Goal: Use online tool/utility: Utilize a website feature to perform a specific function

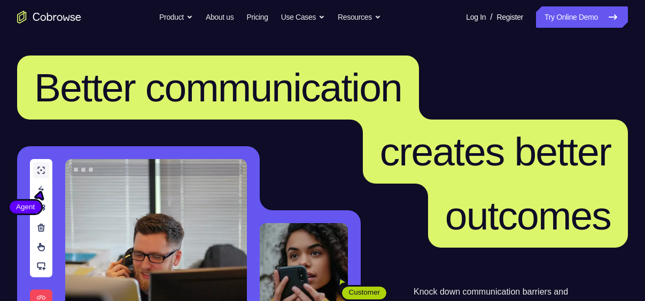
click at [580, 12] on link "Try Online Demo" at bounding box center [582, 16] width 92 height 21
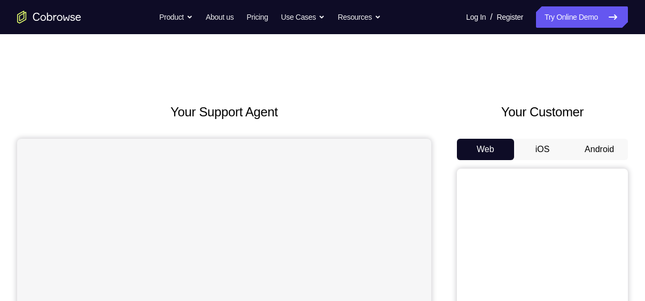
click at [604, 153] on button "Android" at bounding box center [599, 149] width 57 height 21
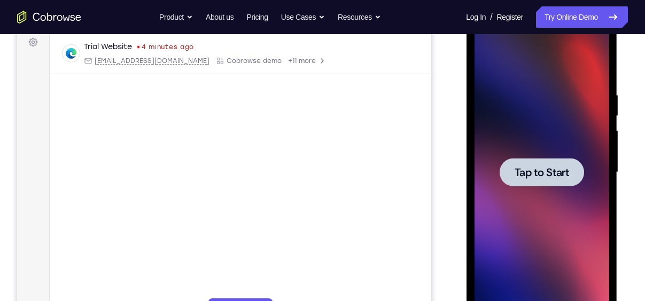
scroll to position [162, 0]
click at [541, 172] on span "Tap to Start" at bounding box center [541, 172] width 55 height 11
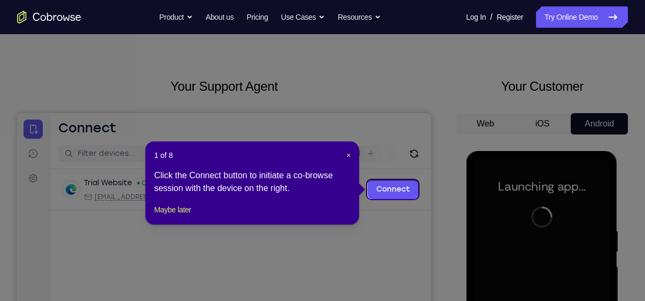
scroll to position [24, 0]
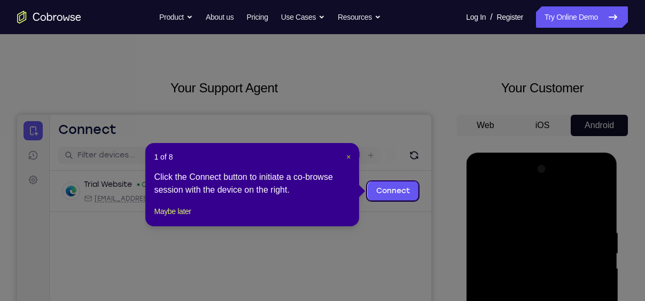
drag, startPoint x: 349, startPoint y: 157, endPoint x: 388, endPoint y: 55, distance: 109.1
click at [349, 157] on span "×" at bounding box center [348, 157] width 4 height 9
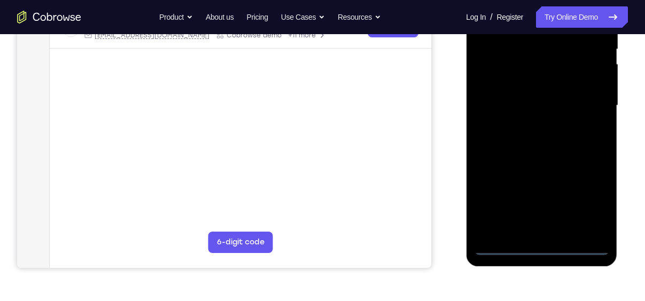
scroll to position [228, 0]
click at [540, 252] on div at bounding box center [541, 106] width 135 height 299
click at [588, 203] on div at bounding box center [541, 106] width 135 height 299
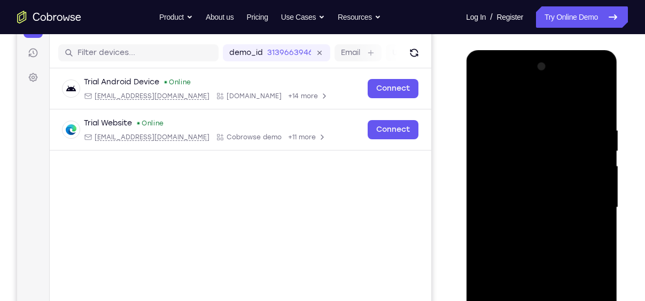
scroll to position [125, 0]
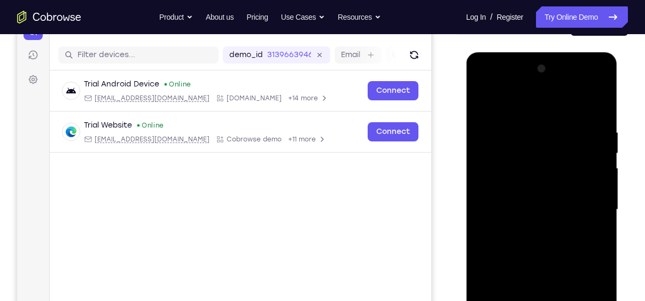
click at [502, 104] on div at bounding box center [541, 209] width 135 height 299
click at [587, 205] on div at bounding box center [541, 209] width 135 height 299
click at [527, 230] on div at bounding box center [541, 209] width 135 height 299
click at [515, 201] on div at bounding box center [541, 209] width 135 height 299
click at [507, 185] on div at bounding box center [541, 209] width 135 height 299
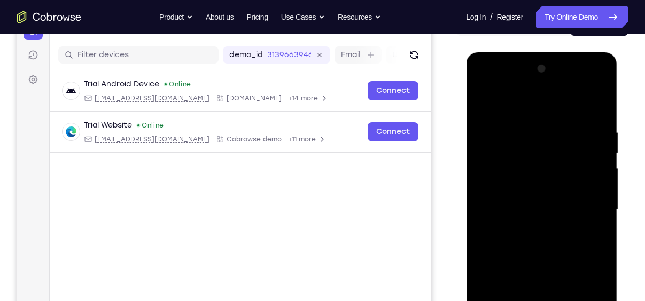
click at [528, 208] on div at bounding box center [541, 209] width 135 height 299
click at [540, 247] on div at bounding box center [541, 209] width 135 height 299
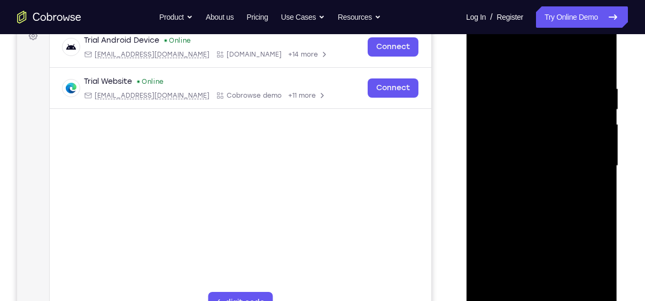
click at [598, 75] on div at bounding box center [541, 166] width 135 height 299
drag, startPoint x: 525, startPoint y: 65, endPoint x: 517, endPoint y: 21, distance: 44.1
click at [517, 21] on div at bounding box center [541, 166] width 135 height 299
click at [597, 59] on div at bounding box center [541, 166] width 135 height 299
click at [518, 116] on div at bounding box center [541, 166] width 135 height 299
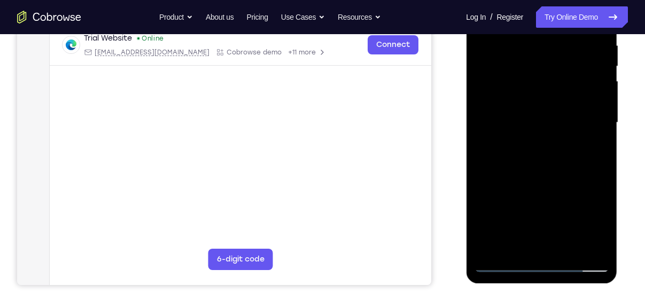
scroll to position [212, 0]
click at [598, 248] on div at bounding box center [541, 122] width 135 height 299
click at [504, 263] on div at bounding box center [541, 122] width 135 height 299
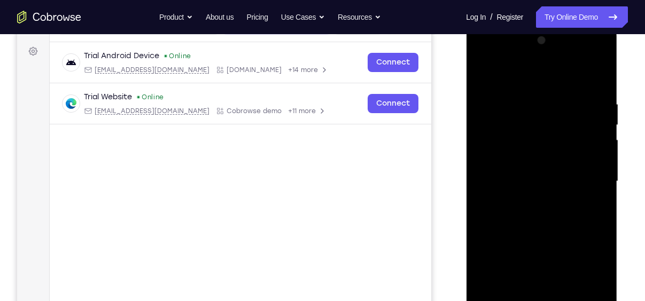
scroll to position [152, 0]
click at [502, 95] on div at bounding box center [541, 182] width 135 height 299
click at [563, 89] on div at bounding box center [541, 182] width 135 height 299
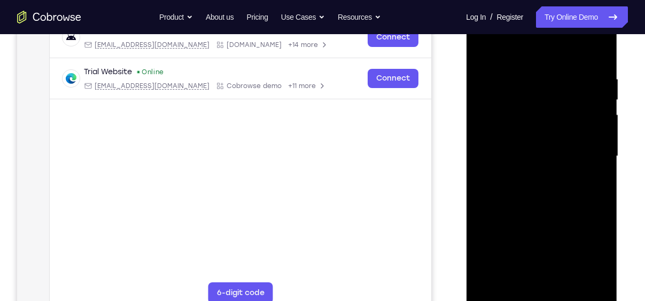
scroll to position [182, 0]
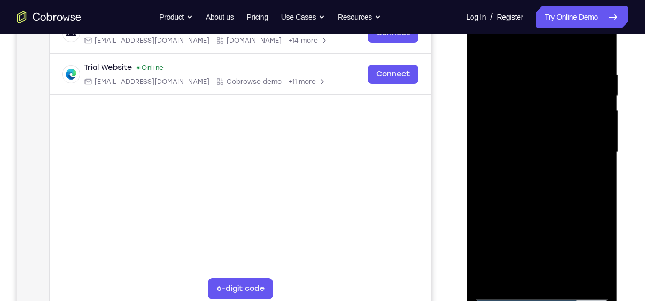
click at [571, 278] on div at bounding box center [541, 152] width 135 height 299
click at [543, 206] on div at bounding box center [541, 152] width 135 height 299
click at [539, 139] on div at bounding box center [541, 152] width 135 height 299
click at [503, 274] on div at bounding box center [541, 152] width 135 height 299
click at [592, 180] on div at bounding box center [541, 152] width 135 height 299
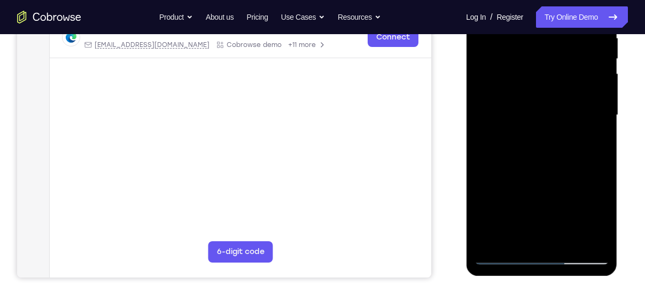
scroll to position [220, 0]
click at [500, 255] on div at bounding box center [541, 114] width 135 height 299
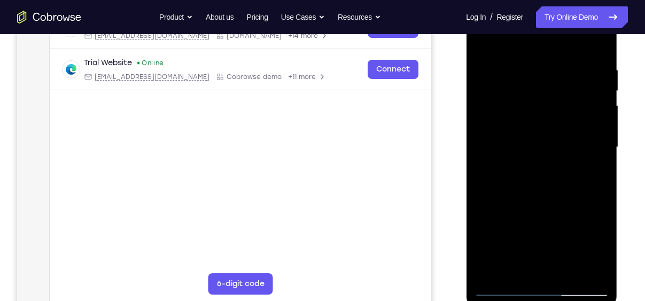
scroll to position [188, 0]
click at [503, 288] on div at bounding box center [541, 146] width 135 height 299
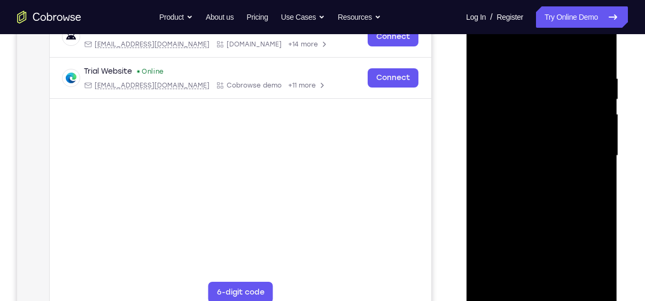
scroll to position [180, 0]
click at [504, 293] on div at bounding box center [541, 154] width 135 height 299
click at [503, 295] on div at bounding box center [541, 154] width 135 height 299
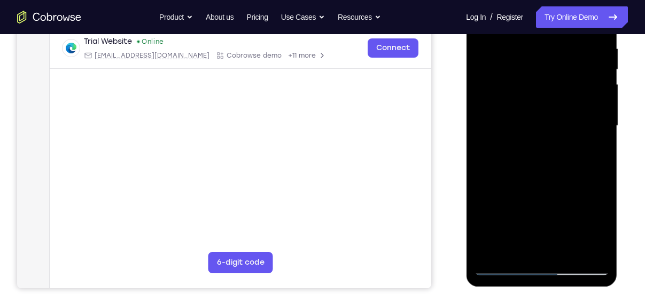
click at [503, 267] on div at bounding box center [541, 125] width 135 height 299
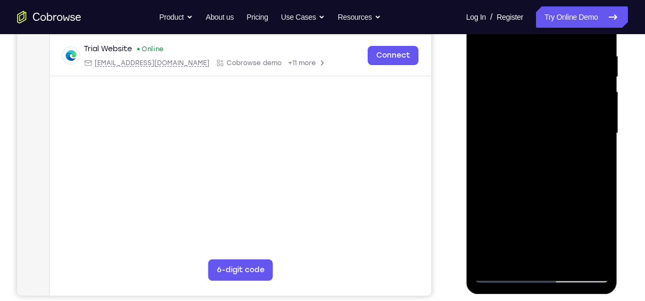
scroll to position [200, 0]
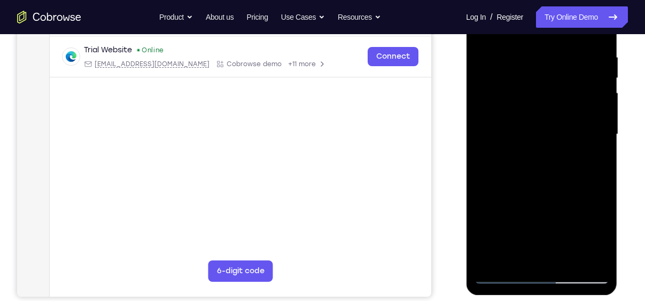
drag, startPoint x: 526, startPoint y: 181, endPoint x: 524, endPoint y: 138, distance: 43.3
click at [524, 138] on div at bounding box center [541, 134] width 135 height 299
click at [601, 144] on div at bounding box center [541, 134] width 135 height 299
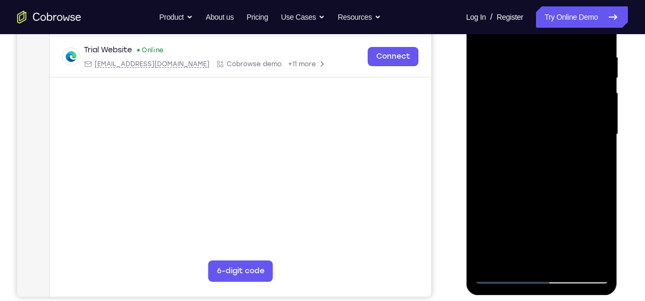
click at [601, 144] on div at bounding box center [541, 134] width 135 height 299
drag, startPoint x: 563, startPoint y: 174, endPoint x: 562, endPoint y: 122, distance: 52.4
click at [562, 122] on div at bounding box center [541, 134] width 135 height 299
click at [481, 191] on div at bounding box center [541, 134] width 135 height 299
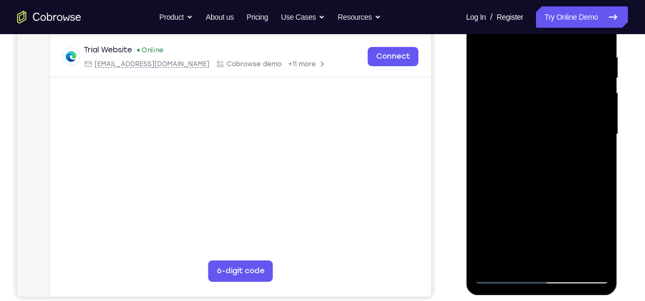
click at [495, 191] on div at bounding box center [541, 134] width 135 height 299
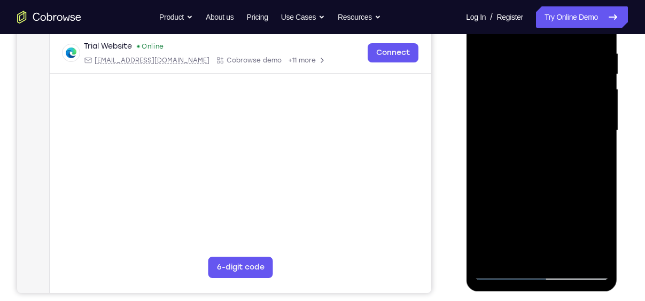
scroll to position [209, 0]
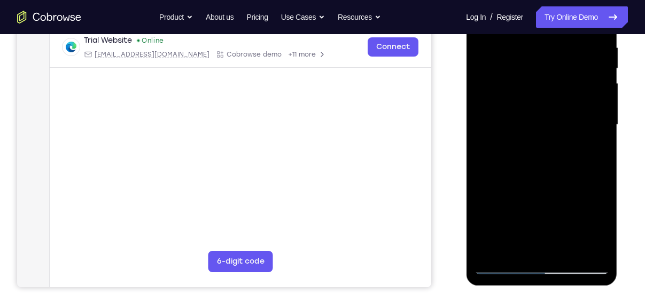
click at [499, 213] on div at bounding box center [541, 124] width 135 height 299
click at [516, 248] on div at bounding box center [541, 124] width 135 height 299
click at [573, 199] on div at bounding box center [541, 124] width 135 height 299
click at [594, 113] on div at bounding box center [541, 124] width 135 height 299
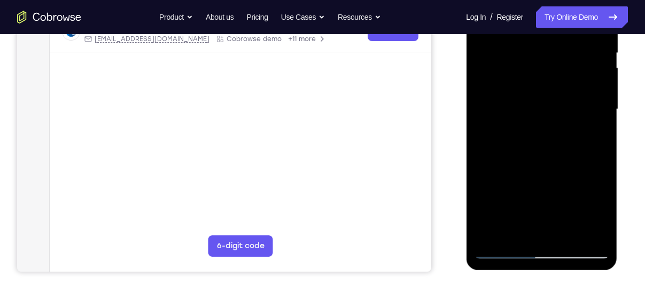
scroll to position [226, 0]
click at [504, 249] on div at bounding box center [541, 108] width 135 height 299
drag, startPoint x: 527, startPoint y: 131, endPoint x: 520, endPoint y: 227, distance: 95.3
click at [520, 227] on div at bounding box center [541, 108] width 135 height 299
click at [501, 250] on div at bounding box center [541, 108] width 135 height 299
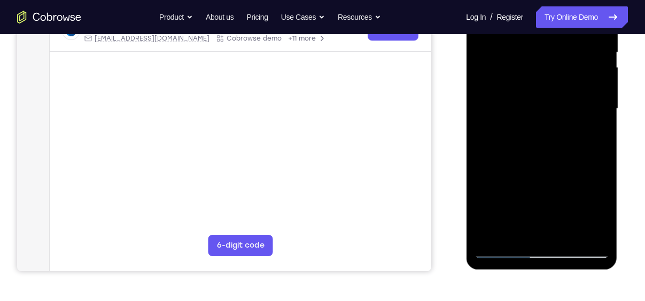
drag, startPoint x: 533, startPoint y: 136, endPoint x: 533, endPoint y: 179, distance: 43.3
click at [533, 179] on div at bounding box center [541, 108] width 135 height 299
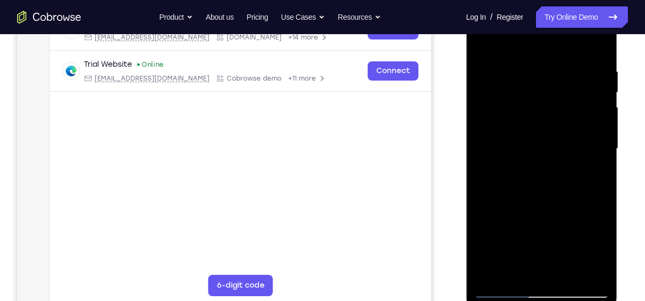
scroll to position [183, 0]
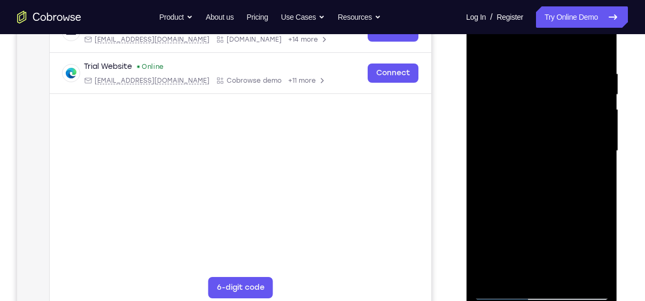
click at [529, 72] on div at bounding box center [541, 151] width 135 height 299
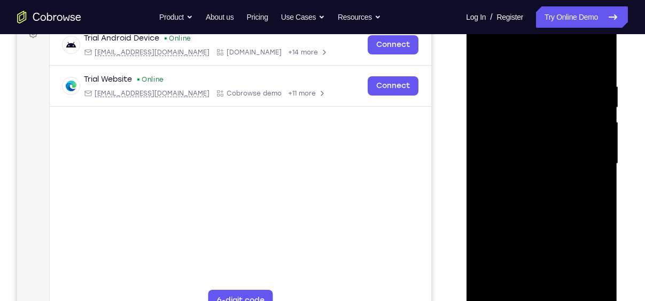
scroll to position [178, 0]
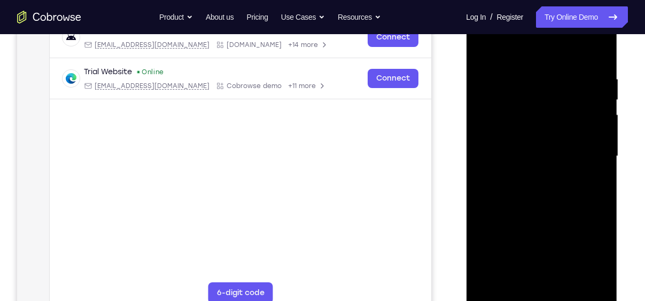
click at [597, 275] on div at bounding box center [541, 156] width 135 height 299
click at [555, 181] on div at bounding box center [541, 156] width 135 height 299
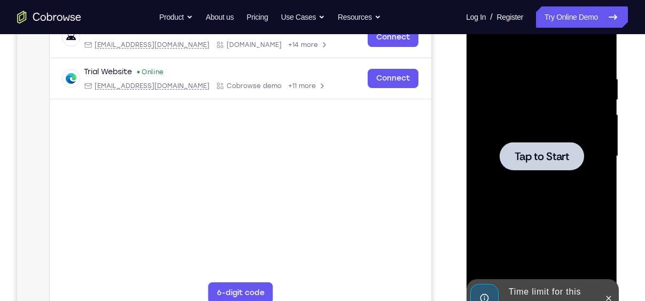
scroll to position [239, 0]
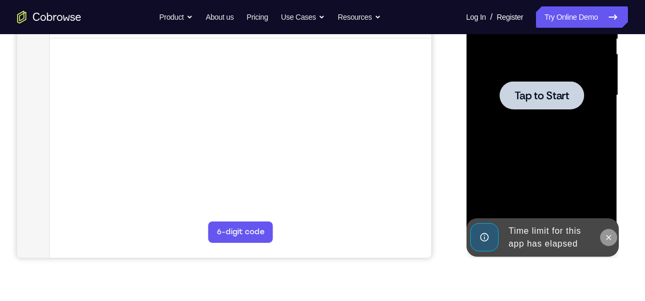
click at [609, 237] on icon at bounding box center [608, 237] width 5 height 5
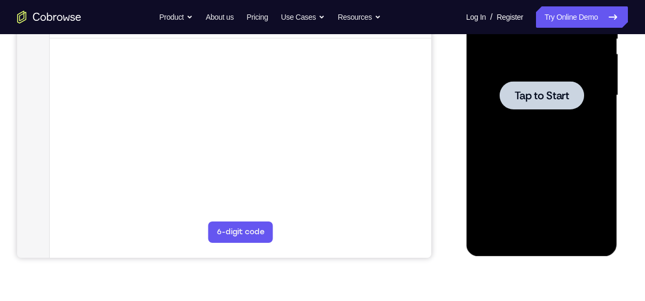
click at [532, 137] on div at bounding box center [541, 95] width 135 height 299
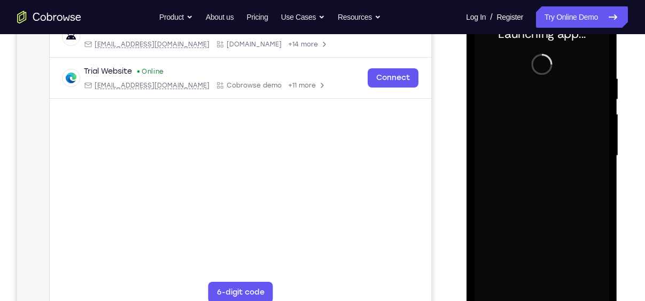
scroll to position [197, 0]
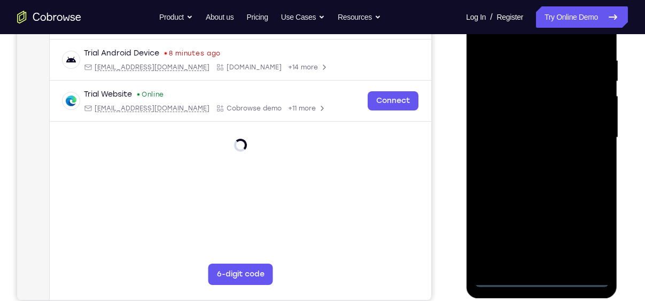
click at [542, 278] on div at bounding box center [541, 137] width 135 height 299
click at [593, 232] on div at bounding box center [541, 137] width 135 height 299
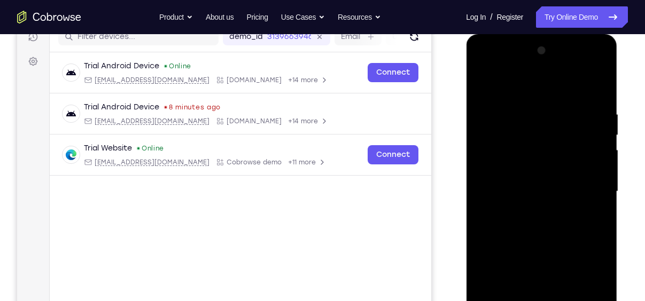
scroll to position [142, 0]
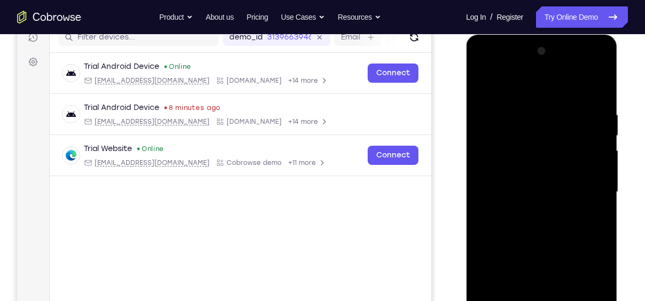
click at [512, 83] on div at bounding box center [541, 192] width 135 height 299
click at [584, 189] on div at bounding box center [541, 192] width 135 height 299
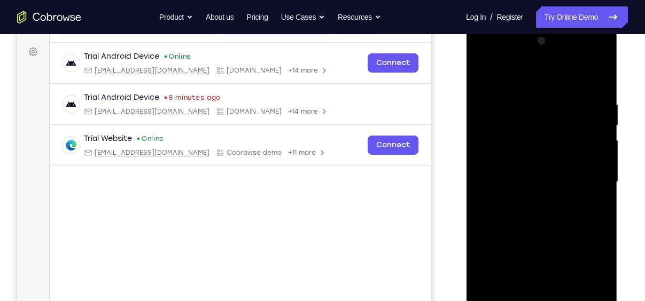
scroll to position [153, 0]
click at [529, 202] on div at bounding box center [541, 181] width 135 height 299
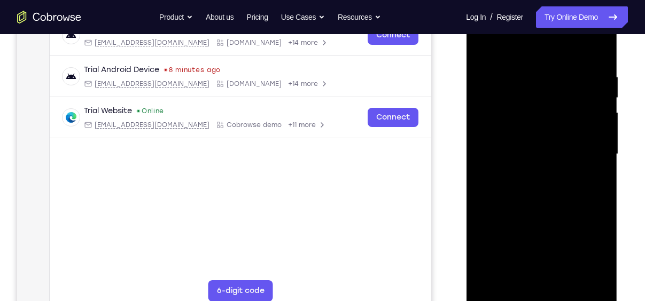
click at [514, 143] on div at bounding box center [541, 154] width 135 height 299
click at [500, 132] on div at bounding box center [541, 154] width 135 height 299
click at [538, 154] on div at bounding box center [541, 154] width 135 height 299
click at [542, 194] on div at bounding box center [541, 154] width 135 height 299
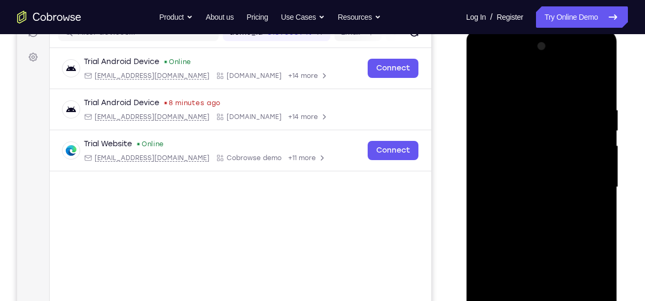
scroll to position [146, 0]
click at [598, 93] on div at bounding box center [541, 187] width 135 height 299
click at [523, 115] on div at bounding box center [541, 187] width 135 height 299
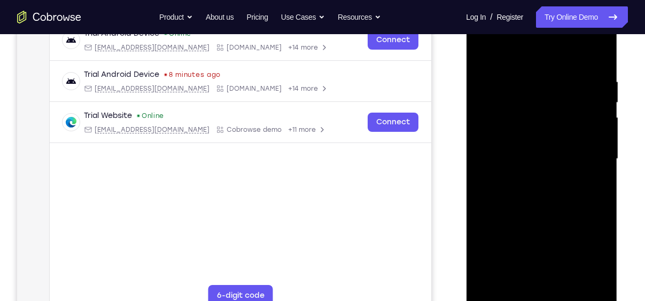
scroll to position [176, 0]
click at [582, 280] on div at bounding box center [541, 158] width 135 height 299
drag, startPoint x: 527, startPoint y: 115, endPoint x: 655, endPoint y: 109, distance: 127.3
click at [618, 109] on html "Online web based iOS Simulators and Android Emulators. Run iPhone, iPad, Mobile…" at bounding box center [542, 161] width 152 height 321
drag, startPoint x: 535, startPoint y: 121, endPoint x: 630, endPoint y: 127, distance: 95.3
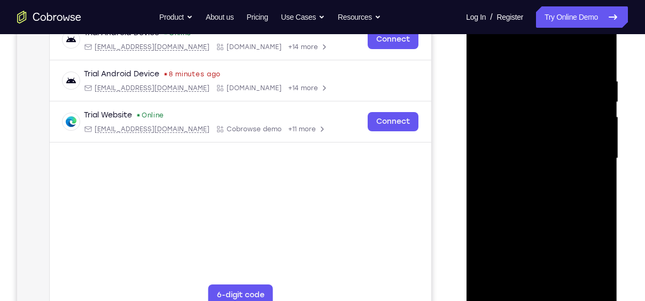
click at [618, 127] on html "Online web based iOS Simulators and Android Emulators. Run iPhone, iPad, Mobile…" at bounding box center [542, 161] width 152 height 321
click at [596, 54] on div at bounding box center [541, 158] width 135 height 299
click at [593, 69] on div at bounding box center [541, 158] width 135 height 299
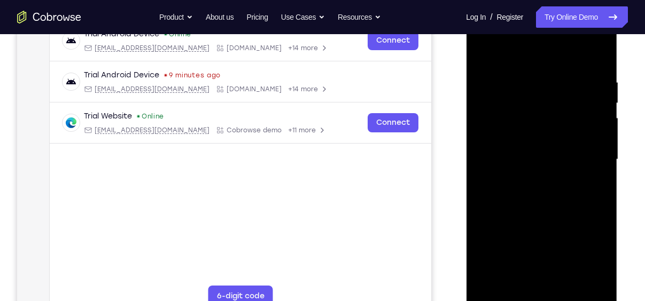
click at [595, 57] on div at bounding box center [541, 159] width 135 height 299
drag, startPoint x: 558, startPoint y: 121, endPoint x: 576, endPoint y: 255, distance: 134.8
click at [576, 255] on div at bounding box center [541, 159] width 135 height 299
drag, startPoint x: 566, startPoint y: 167, endPoint x: 568, endPoint y: 125, distance: 42.8
click at [568, 125] on div at bounding box center [541, 159] width 135 height 299
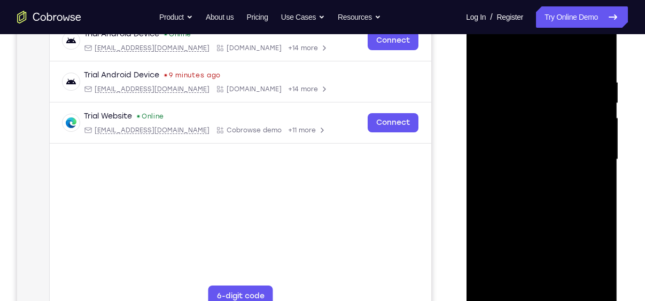
click at [598, 168] on div at bounding box center [541, 159] width 135 height 299
drag, startPoint x: 538, startPoint y: 187, endPoint x: 544, endPoint y: 17, distance: 170.0
click at [544, 17] on div at bounding box center [541, 159] width 135 height 299
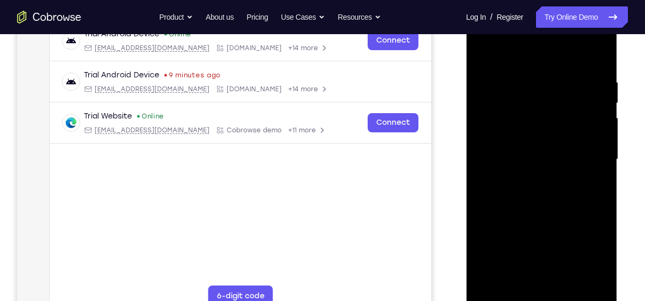
drag, startPoint x: 550, startPoint y: 149, endPoint x: 570, endPoint y: 317, distance: 169.0
click at [570, 301] on div at bounding box center [541, 161] width 151 height 318
drag, startPoint x: 544, startPoint y: 88, endPoint x: 553, endPoint y: 222, distance: 133.9
click at [553, 222] on div at bounding box center [541, 159] width 135 height 299
drag, startPoint x: 547, startPoint y: 117, endPoint x: 550, endPoint y: 203, distance: 85.5
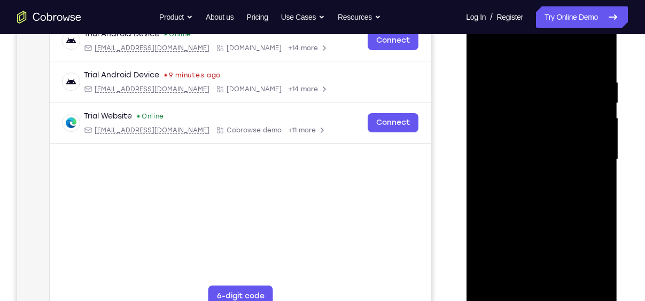
click at [550, 203] on div at bounding box center [541, 159] width 135 height 299
drag, startPoint x: 535, startPoint y: 110, endPoint x: 540, endPoint y: 263, distance: 153.4
click at [540, 263] on div at bounding box center [541, 159] width 135 height 299
drag, startPoint x: 549, startPoint y: 146, endPoint x: 550, endPoint y: 160, distance: 13.5
click at [550, 160] on div at bounding box center [541, 159] width 135 height 299
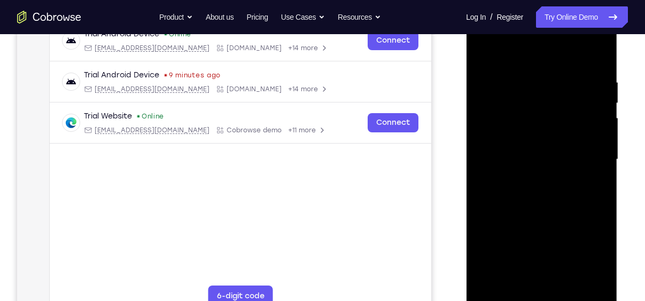
click at [601, 154] on div at bounding box center [541, 159] width 135 height 299
click at [602, 153] on div at bounding box center [541, 159] width 135 height 299
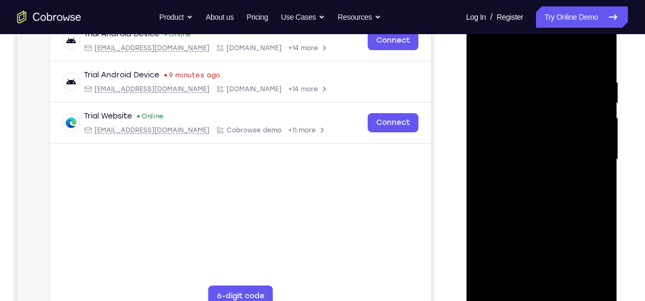
click at [481, 157] on div at bounding box center [541, 159] width 135 height 299
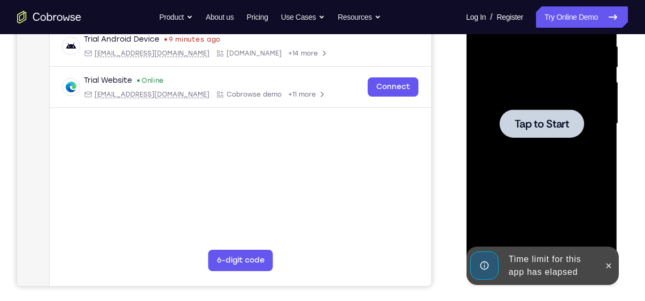
scroll to position [211, 0]
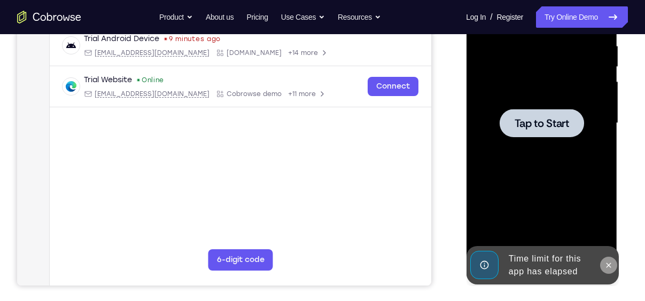
click at [610, 265] on icon at bounding box center [608, 265] width 9 height 9
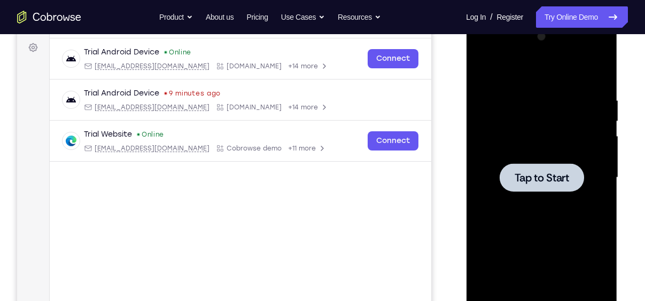
scroll to position [154, 0]
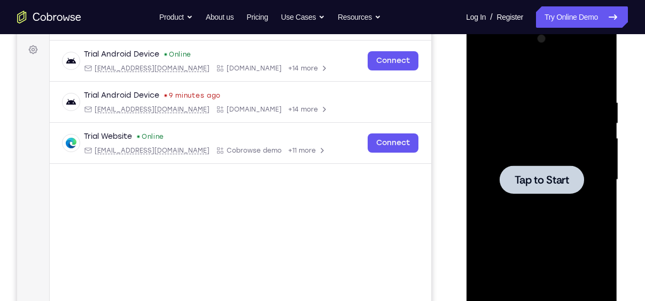
click at [556, 146] on div at bounding box center [541, 179] width 135 height 299
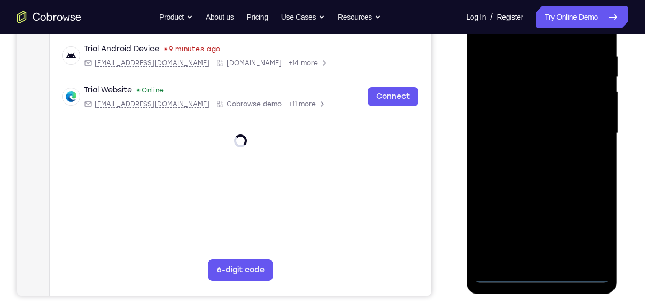
scroll to position [246, 0]
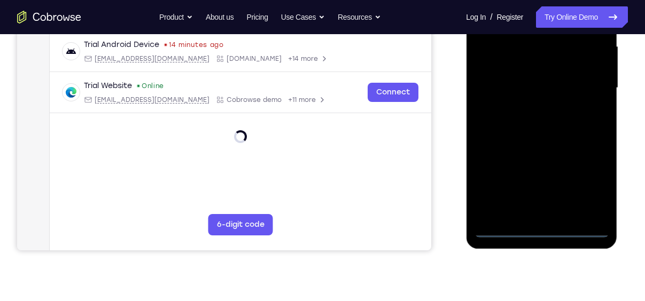
click at [541, 230] on div at bounding box center [541, 88] width 135 height 299
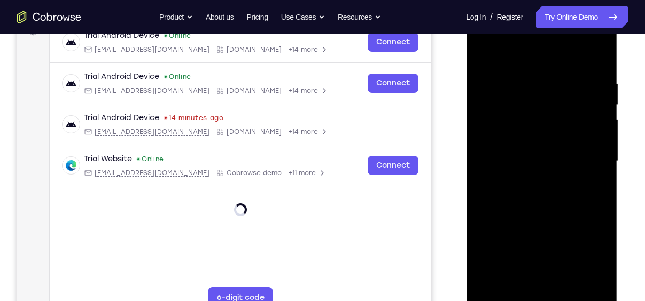
scroll to position [174, 0]
click at [589, 257] on div at bounding box center [541, 160] width 135 height 299
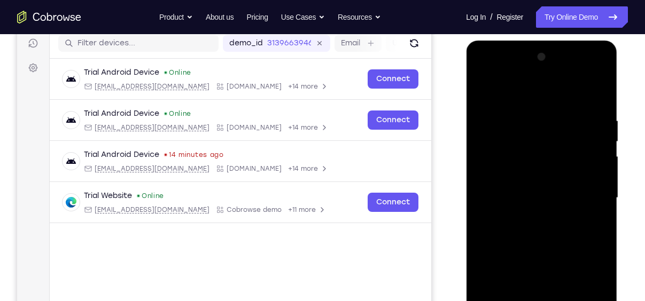
scroll to position [145, 0]
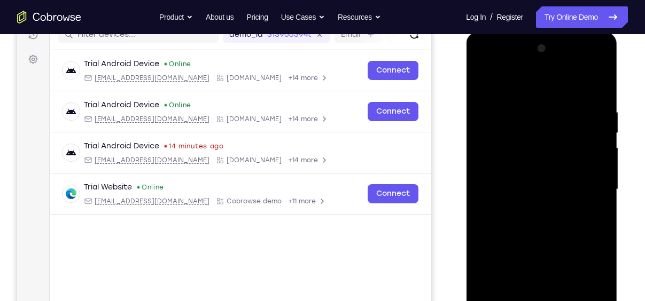
click at [511, 83] on div at bounding box center [541, 189] width 135 height 299
click at [584, 184] on div at bounding box center [541, 189] width 135 height 299
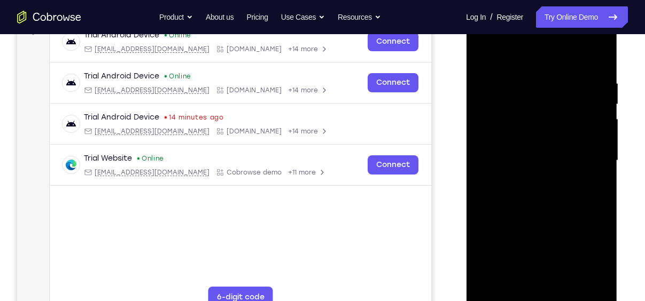
click at [531, 287] on div at bounding box center [541, 160] width 135 height 299
click at [535, 150] on div at bounding box center [541, 160] width 135 height 299
click at [523, 143] on div at bounding box center [541, 160] width 135 height 299
click at [539, 161] on div at bounding box center [541, 160] width 135 height 299
click at [546, 198] on div at bounding box center [541, 160] width 135 height 299
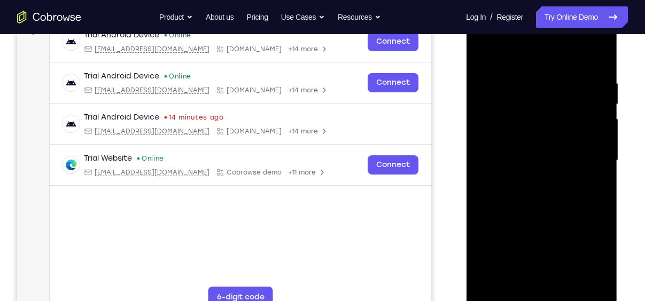
click at [543, 191] on div at bounding box center [541, 160] width 135 height 299
drag, startPoint x: 531, startPoint y: 64, endPoint x: 527, endPoint y: 27, distance: 36.5
click at [527, 27] on div at bounding box center [541, 160] width 135 height 299
click at [601, 73] on div at bounding box center [541, 160] width 135 height 299
click at [554, 284] on div at bounding box center [541, 160] width 135 height 299
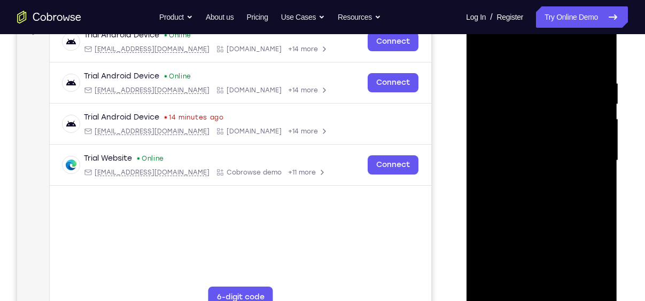
scroll to position [215, 0]
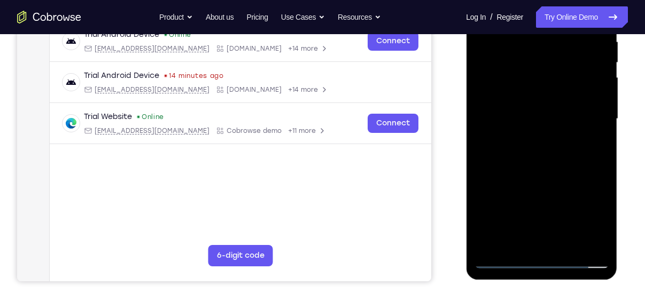
click at [535, 239] on div at bounding box center [541, 119] width 135 height 299
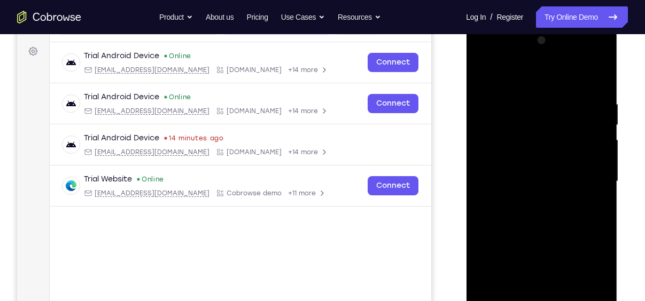
scroll to position [152, 0]
click at [595, 95] on div at bounding box center [541, 182] width 135 height 299
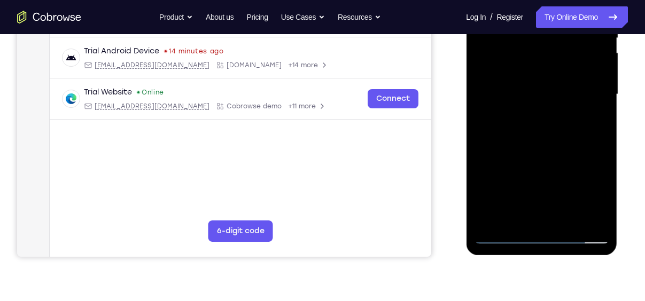
click at [500, 232] on div at bounding box center [541, 94] width 135 height 299
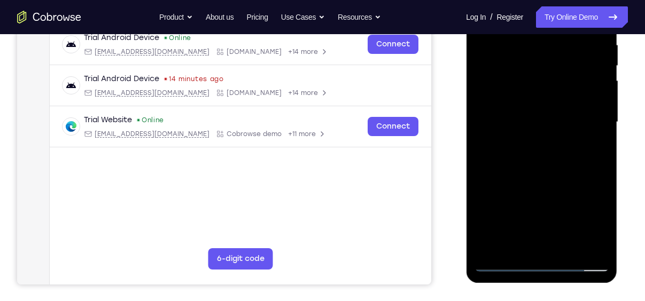
click at [504, 264] on div at bounding box center [541, 122] width 135 height 299
click at [504, 262] on div at bounding box center [541, 122] width 135 height 299
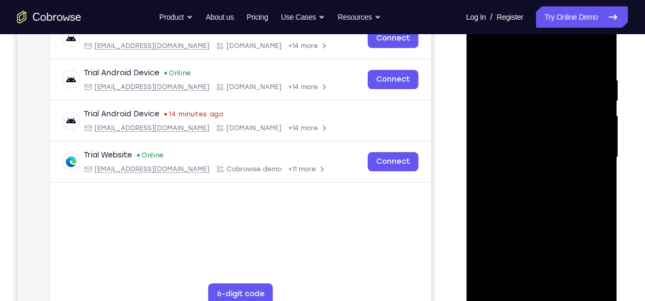
scroll to position [173, 0]
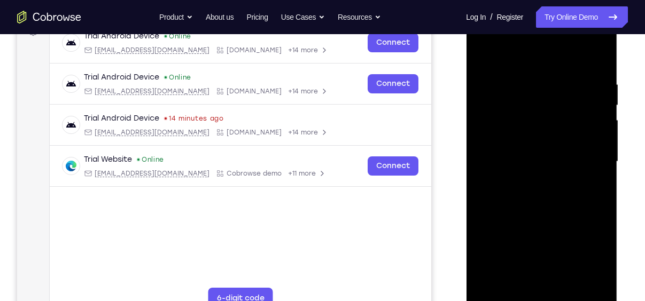
click at [596, 75] on div at bounding box center [541, 161] width 135 height 299
click at [530, 290] on div at bounding box center [541, 161] width 135 height 299
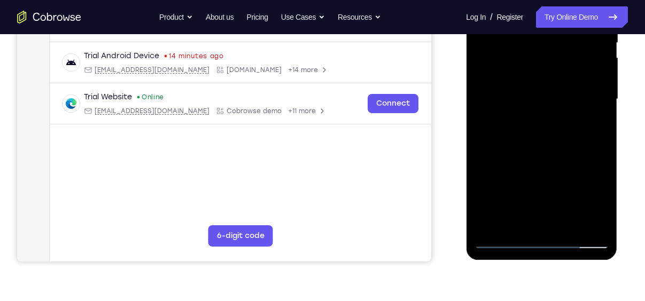
click at [578, 243] on div at bounding box center [541, 99] width 135 height 299
drag, startPoint x: 532, startPoint y: 169, endPoint x: 514, endPoint y: -50, distance: 220.4
click at [514, 0] on div at bounding box center [541, 99] width 135 height 299
drag, startPoint x: 538, startPoint y: 165, endPoint x: 526, endPoint y: -38, distance: 203.9
click at [526, 0] on div at bounding box center [541, 99] width 135 height 299
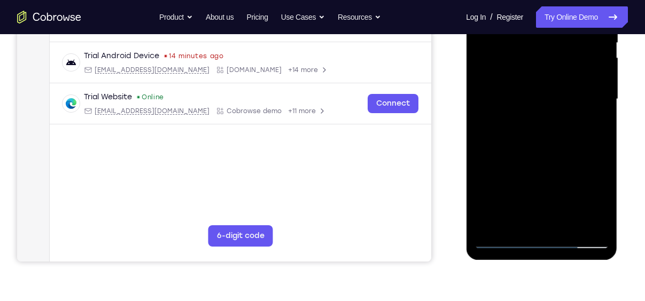
drag, startPoint x: 531, startPoint y: 159, endPoint x: 553, endPoint y: -56, distance: 215.9
click at [553, 0] on div at bounding box center [541, 101] width 151 height 318
drag, startPoint x: 537, startPoint y: 173, endPoint x: 546, endPoint y: -56, distance: 228.3
click at [546, 0] on div at bounding box center [541, 101] width 151 height 318
click at [592, 187] on div at bounding box center [541, 99] width 135 height 299
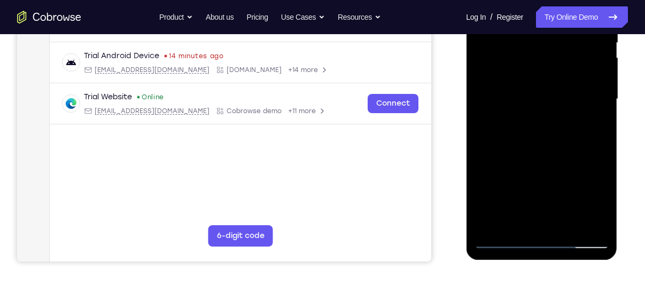
click at [592, 187] on div at bounding box center [541, 99] width 135 height 299
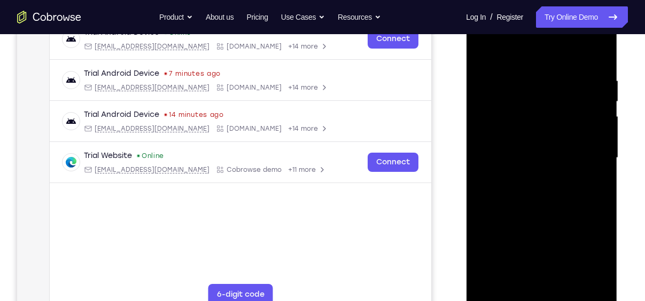
scroll to position [177, 0]
click at [596, 65] on div at bounding box center [541, 157] width 135 height 299
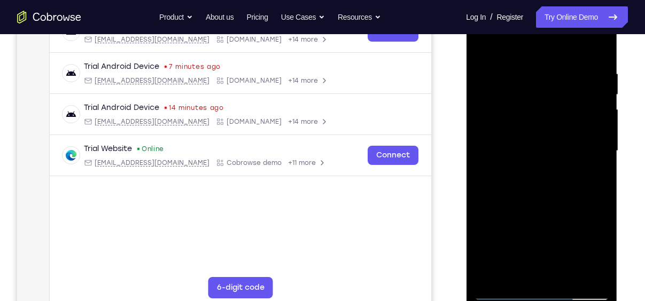
scroll to position [184, 0]
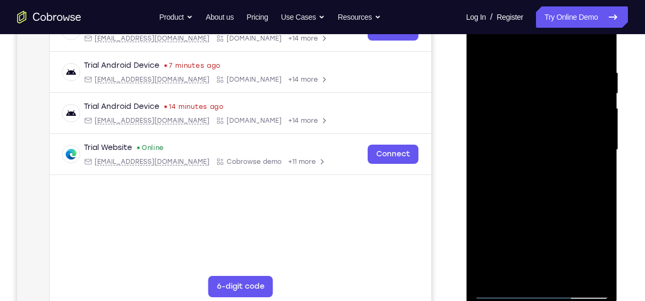
click at [562, 68] on div at bounding box center [541, 150] width 135 height 299
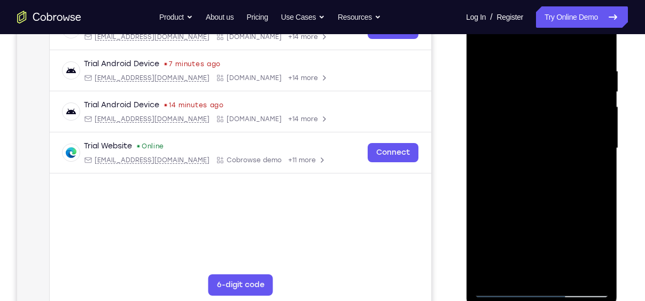
scroll to position [186, 0]
drag, startPoint x: 580, startPoint y: 125, endPoint x: 447, endPoint y: 157, distance: 136.5
click at [466, 157] on html "Online web based iOS Simulators and Android Emulators. Run iPhone, iPad, Mobile…" at bounding box center [542, 151] width 152 height 321
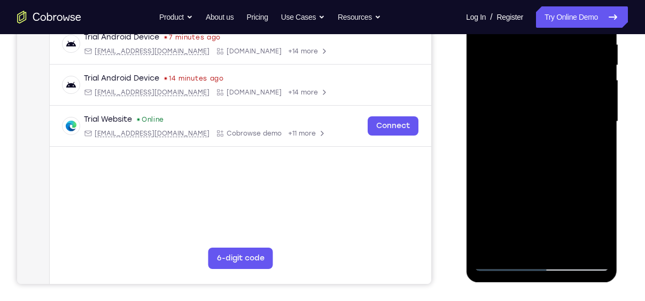
scroll to position [166, 0]
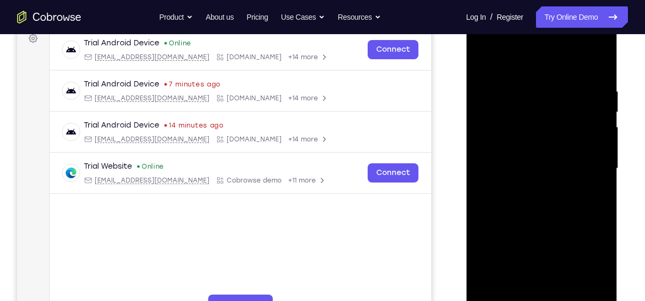
drag, startPoint x: 540, startPoint y: 138, endPoint x: 361, endPoint y: 180, distance: 184.2
click at [466, 180] on html "Online web based iOS Simulators and Android Emulators. Run iPhone, iPad, Mobile…" at bounding box center [542, 171] width 152 height 321
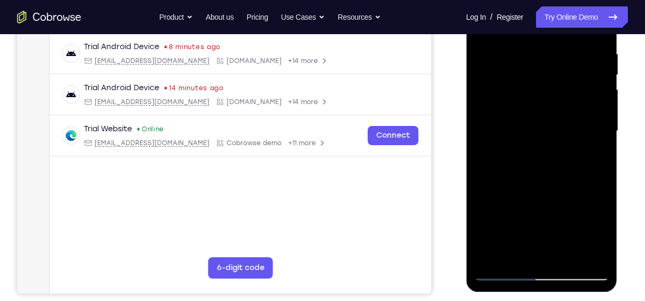
scroll to position [203, 0]
drag, startPoint x: 132, startPoint y: 122, endPoint x: 628, endPoint y: 133, distance: 496.6
click at [628, 133] on div "Your Support Agent Your Customer Web iOS Android Next Steps We’d be happy to gi…" at bounding box center [322, 183] width 645 height 705
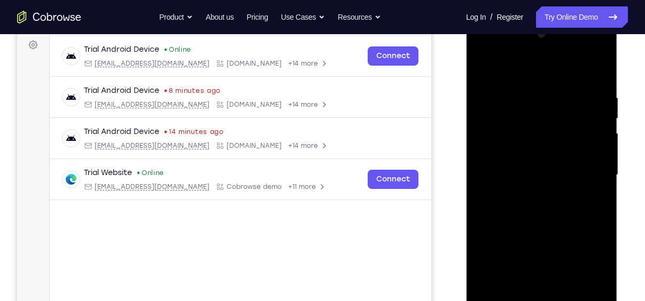
scroll to position [159, 0]
click at [597, 137] on div at bounding box center [541, 175] width 135 height 299
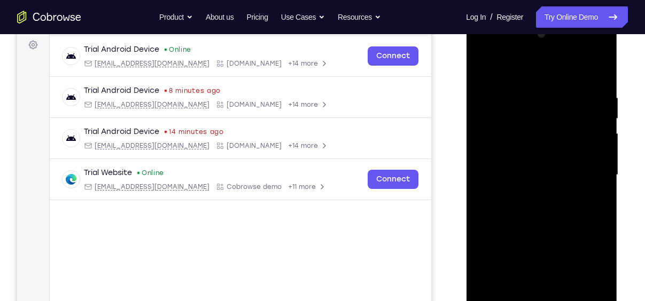
click at [597, 137] on div at bounding box center [541, 175] width 135 height 299
drag, startPoint x: 597, startPoint y: 137, endPoint x: 504, endPoint y: 158, distance: 95.8
click at [504, 158] on div at bounding box center [541, 175] width 135 height 299
drag, startPoint x: 584, startPoint y: 145, endPoint x: 473, endPoint y: 161, distance: 112.3
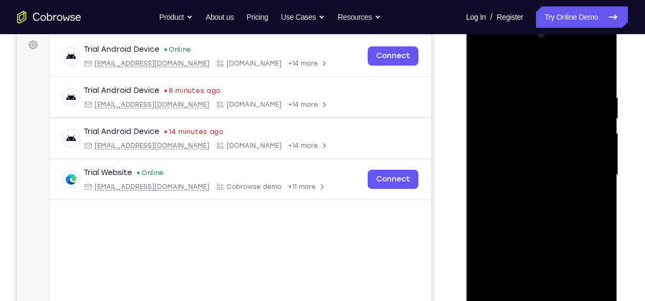
click at [473, 161] on div at bounding box center [541, 177] width 151 height 318
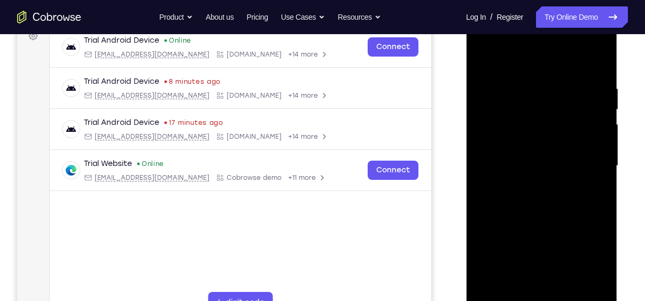
scroll to position [166, 0]
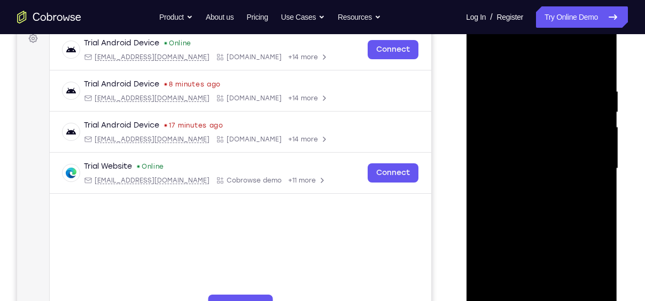
drag, startPoint x: 593, startPoint y: 131, endPoint x: 507, endPoint y: 139, distance: 86.4
click at [507, 139] on div at bounding box center [541, 168] width 135 height 299
drag, startPoint x: 507, startPoint y: 139, endPoint x: 655, endPoint y: 120, distance: 149.3
click at [618, 120] on html "Online web based iOS Simulators and Android Emulators. Run iPhone, iPad, Mobile…" at bounding box center [542, 171] width 152 height 321
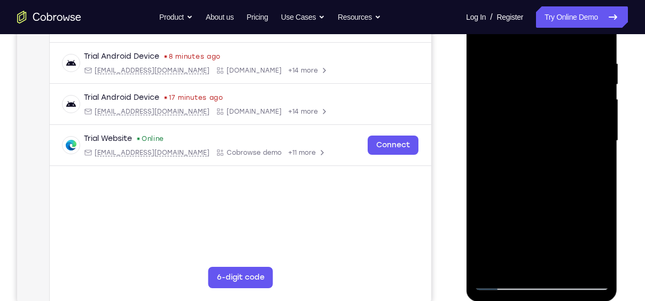
scroll to position [178, 0]
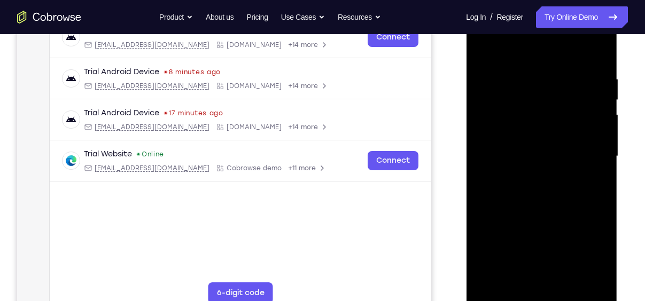
click at [602, 101] on div at bounding box center [541, 156] width 135 height 299
click at [592, 128] on div at bounding box center [541, 156] width 135 height 299
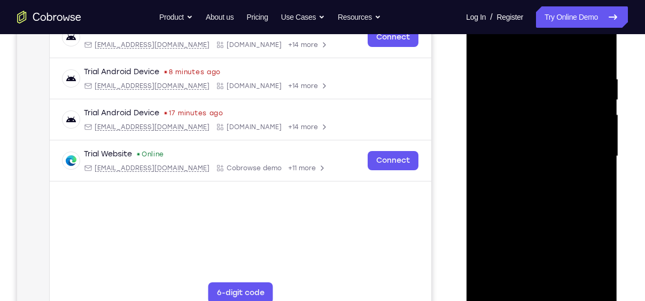
click at [592, 128] on div at bounding box center [541, 156] width 135 height 299
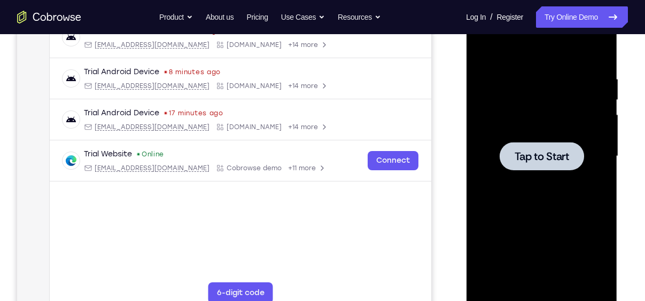
click at [548, 152] on span "Tap to Start" at bounding box center [541, 156] width 55 height 11
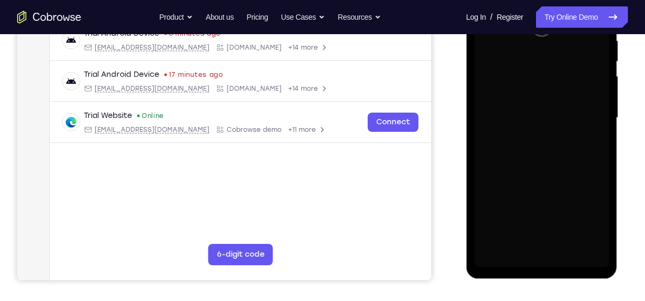
scroll to position [220, 0]
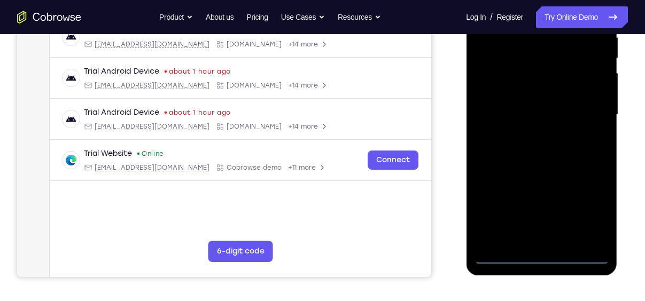
click at [540, 259] on div at bounding box center [541, 114] width 135 height 299
click at [591, 213] on div at bounding box center [541, 114] width 135 height 299
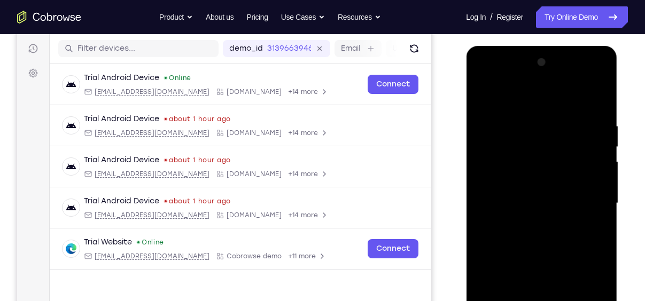
scroll to position [130, 0]
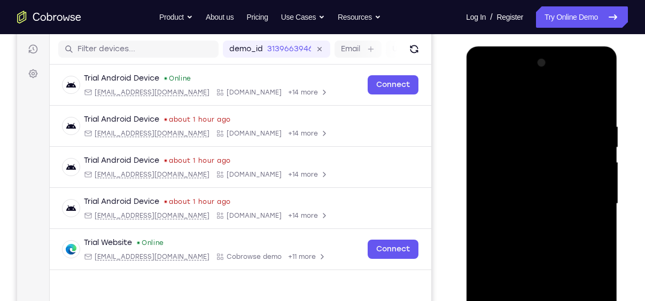
click at [516, 99] on div at bounding box center [541, 204] width 135 height 299
click at [587, 199] on div at bounding box center [541, 204] width 135 height 299
click at [527, 221] on div at bounding box center [541, 204] width 135 height 299
click at [523, 196] on div at bounding box center [541, 204] width 135 height 299
click at [508, 186] on div at bounding box center [541, 204] width 135 height 299
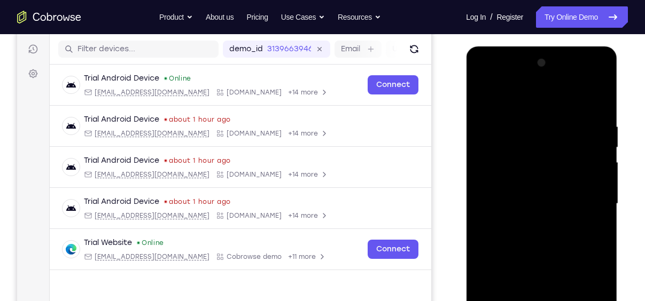
click at [539, 206] on div at bounding box center [541, 204] width 135 height 299
click at [545, 240] on div at bounding box center [541, 204] width 135 height 299
click at [541, 232] on div at bounding box center [541, 204] width 135 height 299
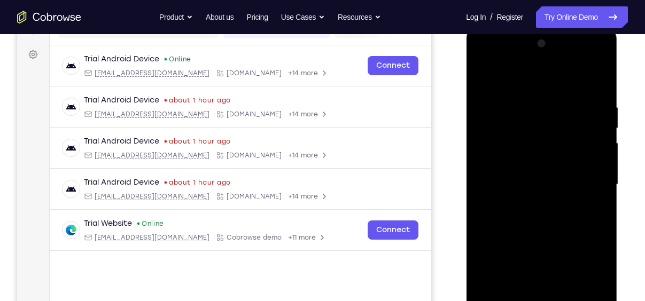
scroll to position [155, 0]
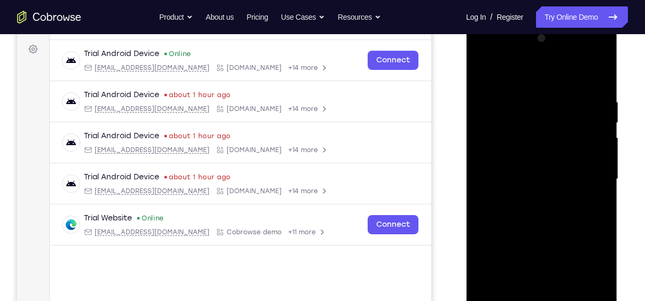
click at [598, 86] on div at bounding box center [541, 179] width 135 height 299
click at [533, 86] on div at bounding box center [541, 179] width 135 height 299
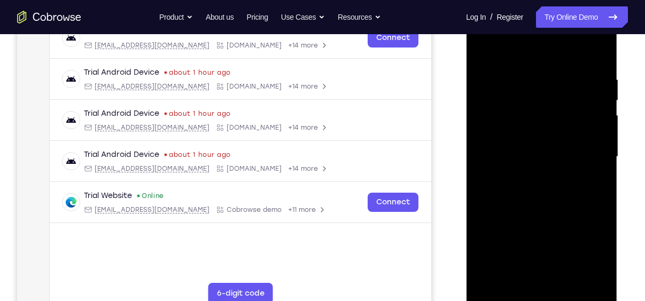
scroll to position [177, 0]
drag, startPoint x: 568, startPoint y: 99, endPoint x: 568, endPoint y: 112, distance: 12.8
click at [568, 112] on div at bounding box center [541, 156] width 135 height 299
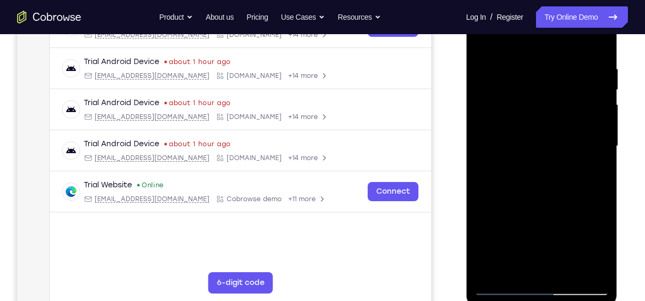
scroll to position [184, 0]
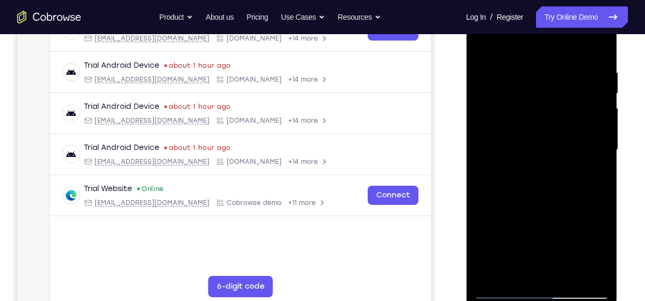
drag, startPoint x: 603, startPoint y: 147, endPoint x: 496, endPoint y: 147, distance: 106.9
click at [496, 147] on div at bounding box center [541, 150] width 135 height 299
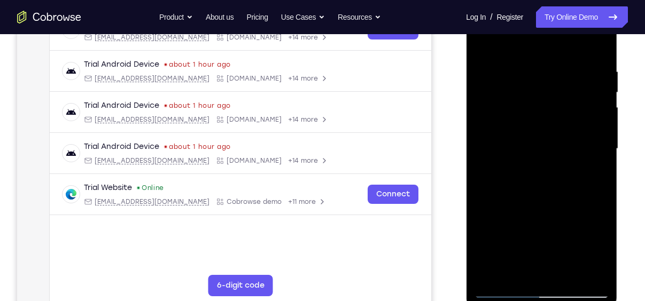
scroll to position [192, 0]
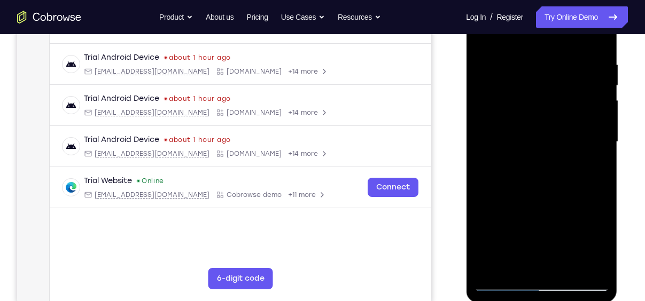
click at [594, 264] on div at bounding box center [541, 142] width 135 height 299
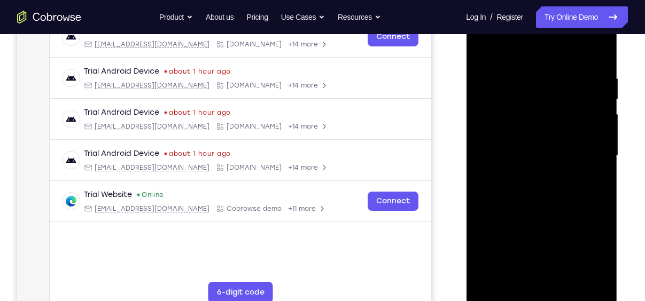
scroll to position [177, 0]
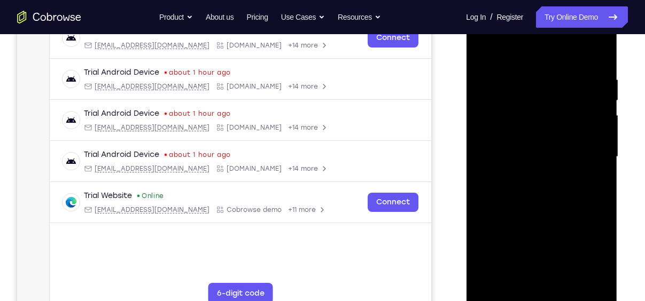
click at [597, 278] on div at bounding box center [541, 156] width 135 height 299
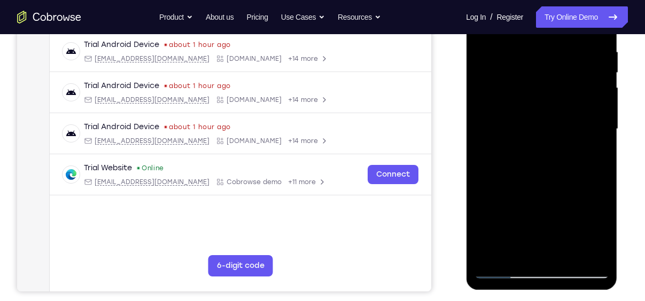
scroll to position [209, 0]
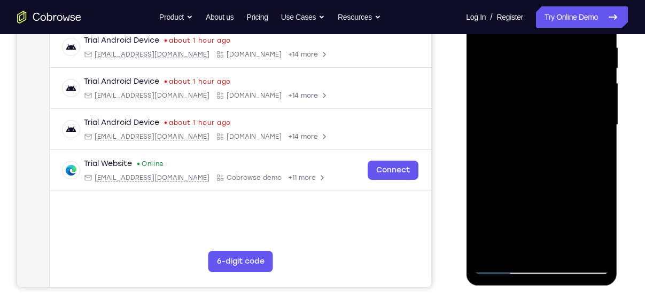
click at [506, 269] on div at bounding box center [541, 124] width 135 height 299
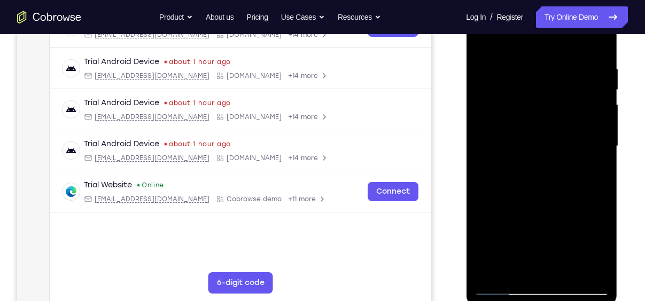
scroll to position [187, 0]
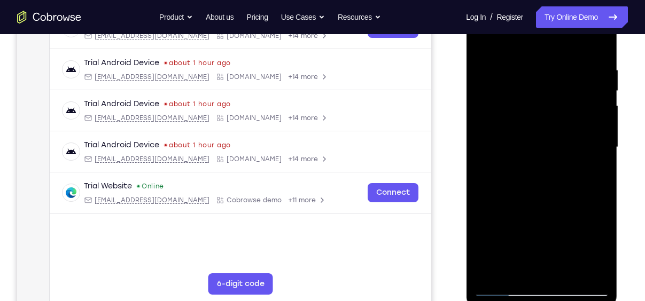
click at [535, 75] on div at bounding box center [541, 147] width 135 height 299
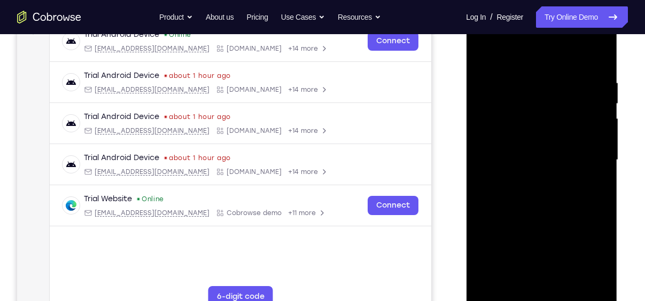
scroll to position [171, 0]
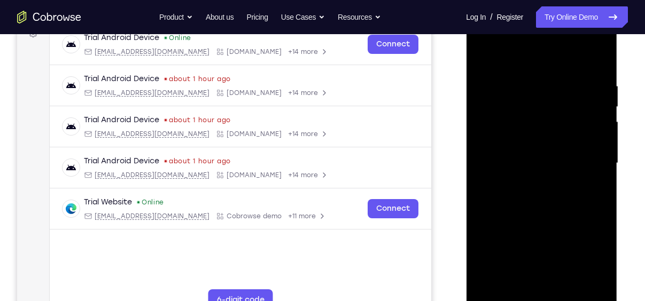
click at [598, 59] on div at bounding box center [541, 163] width 135 height 299
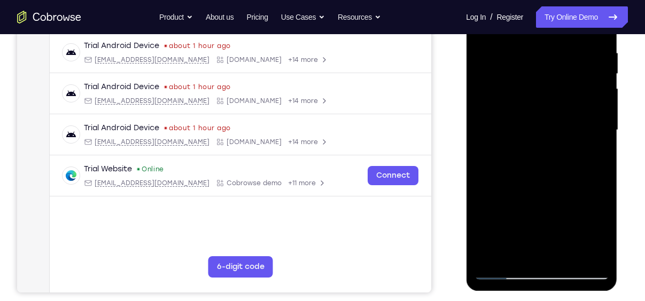
scroll to position [207, 0]
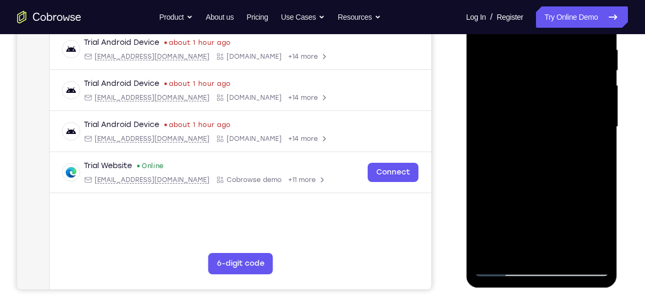
click at [562, 252] on div at bounding box center [541, 127] width 135 height 299
click at [564, 252] on div at bounding box center [541, 127] width 135 height 299
click at [551, 184] on div at bounding box center [541, 127] width 135 height 299
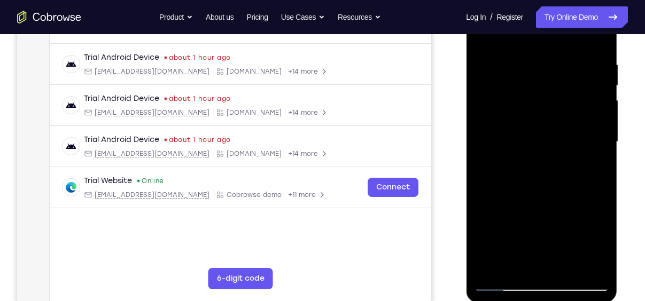
scroll to position [186, 0]
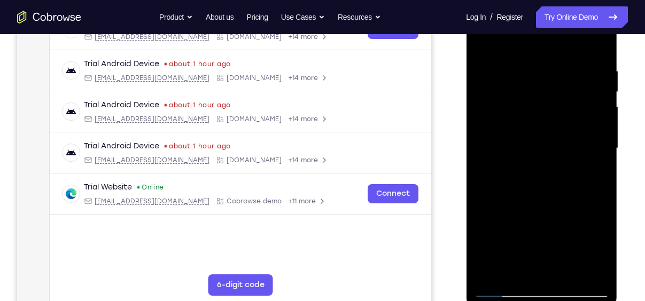
click at [600, 88] on div at bounding box center [541, 148] width 135 height 299
drag, startPoint x: 601, startPoint y: 92, endPoint x: 614, endPoint y: 110, distance: 21.7
click at [614, 110] on div at bounding box center [541, 150] width 151 height 318
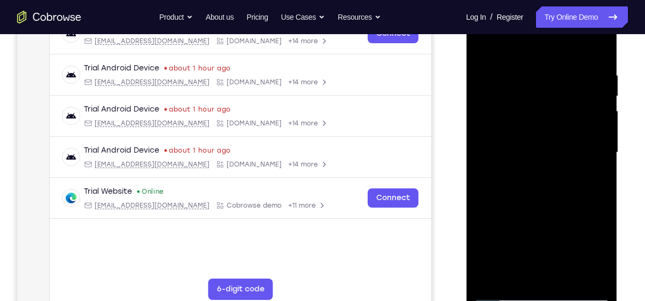
scroll to position [181, 0]
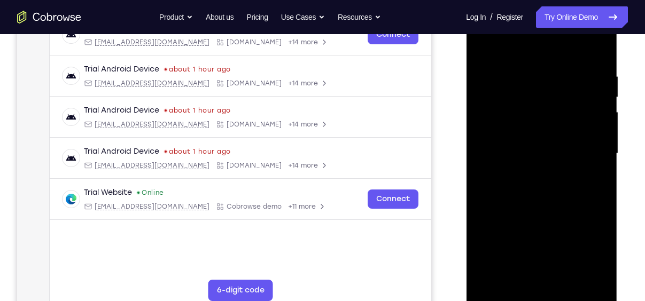
click at [602, 96] on div at bounding box center [541, 153] width 135 height 299
click at [562, 80] on div at bounding box center [541, 153] width 135 height 299
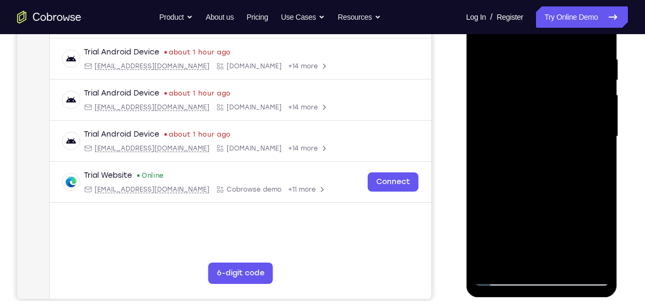
scroll to position [199, 0]
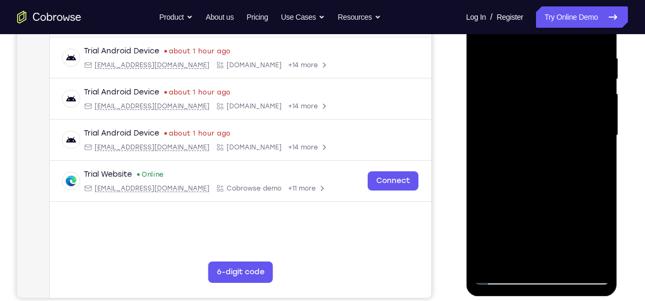
click at [502, 276] on div at bounding box center [541, 135] width 135 height 299
drag, startPoint x: 542, startPoint y: 104, endPoint x: 572, endPoint y: 297, distance: 195.8
click at [572, 297] on div at bounding box center [542, 138] width 152 height 321
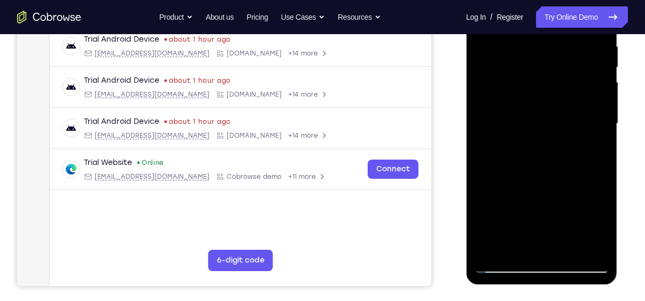
scroll to position [211, 0]
